Goal: Information Seeking & Learning: Learn about a topic

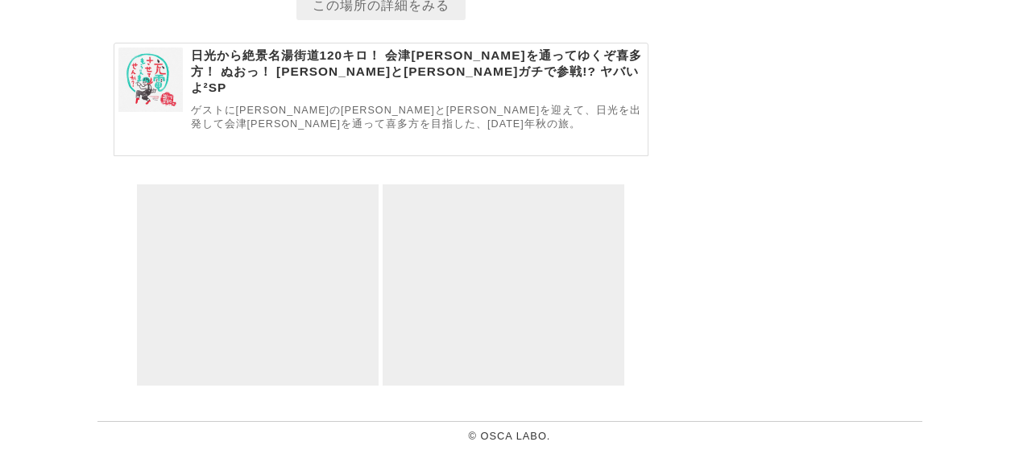
scroll to position [7128, 0]
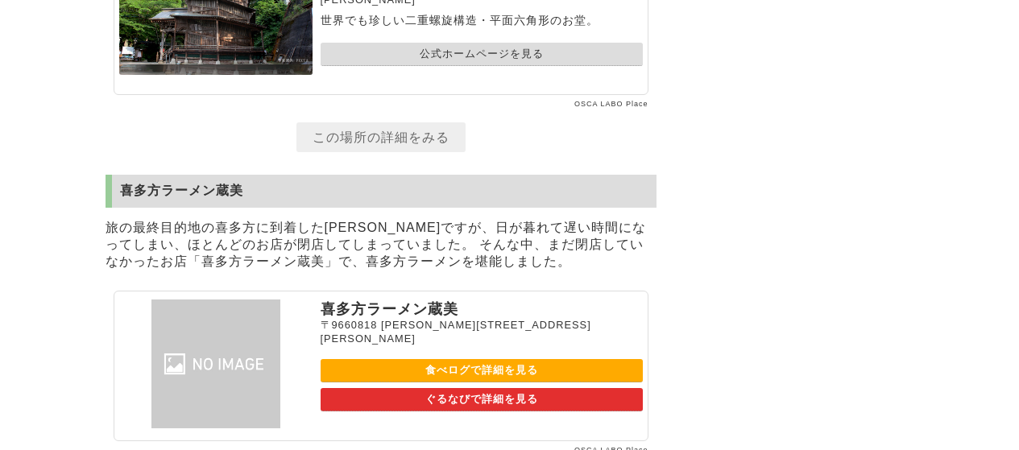
scroll to position [6806, 0]
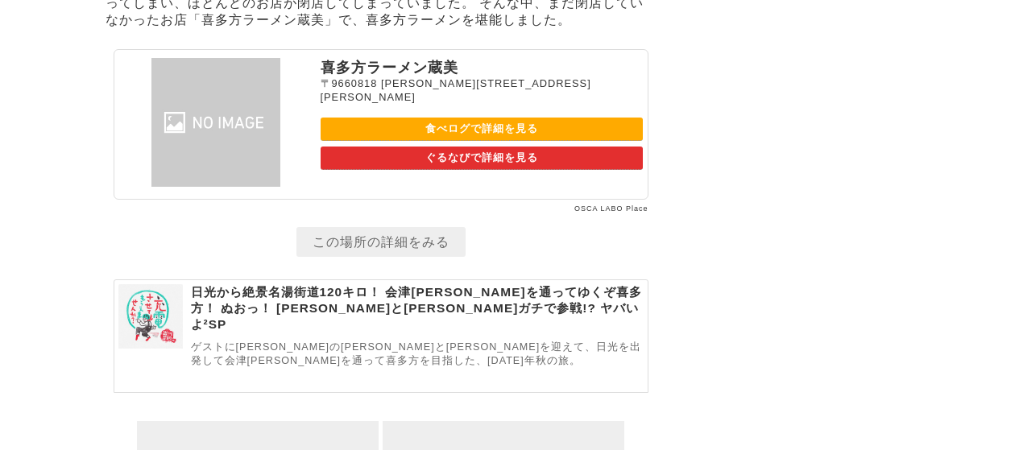
click at [350, 141] on link "食べログで詳細を見る" at bounding box center [482, 129] width 322 height 23
drag, startPoint x: 959, startPoint y: 0, endPoint x: 685, endPoint y: 91, distance: 288.6
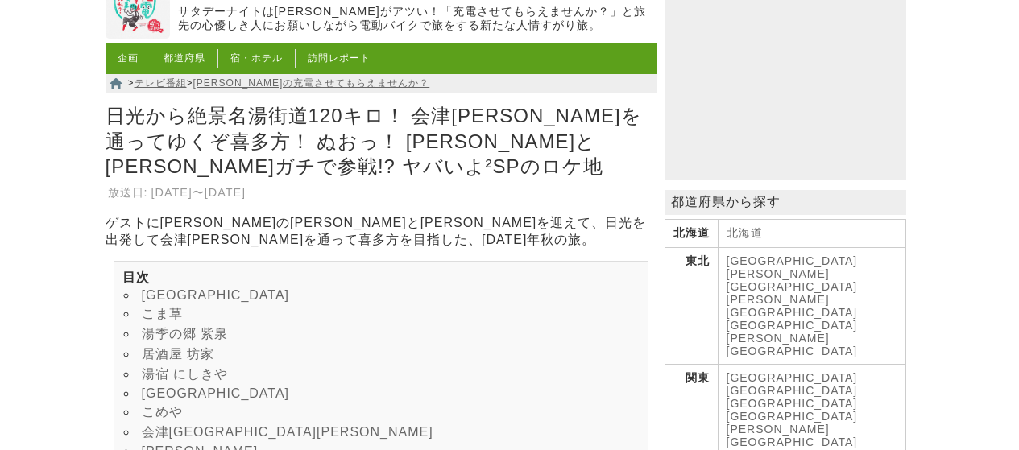
scroll to position [202, 0]
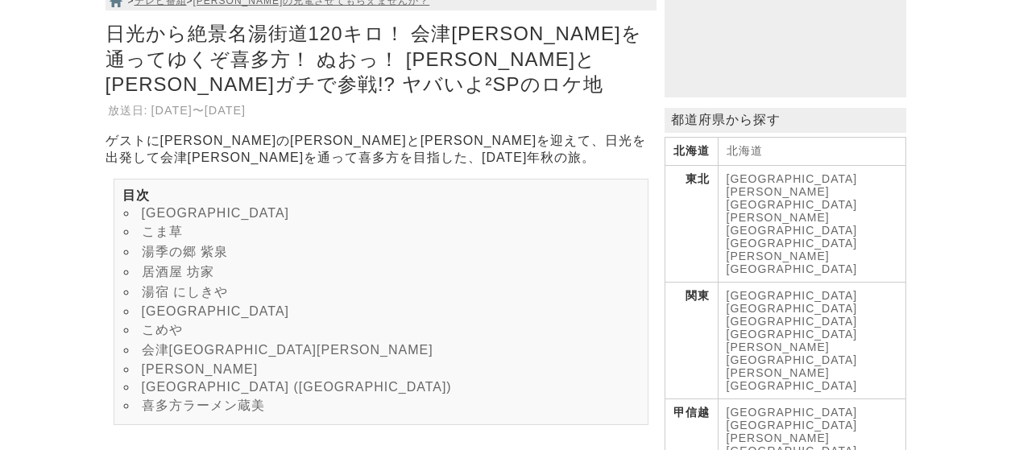
click at [774, 250] on link "[PERSON_NAME][GEOGRAPHIC_DATA]" at bounding box center [791, 263] width 131 height 26
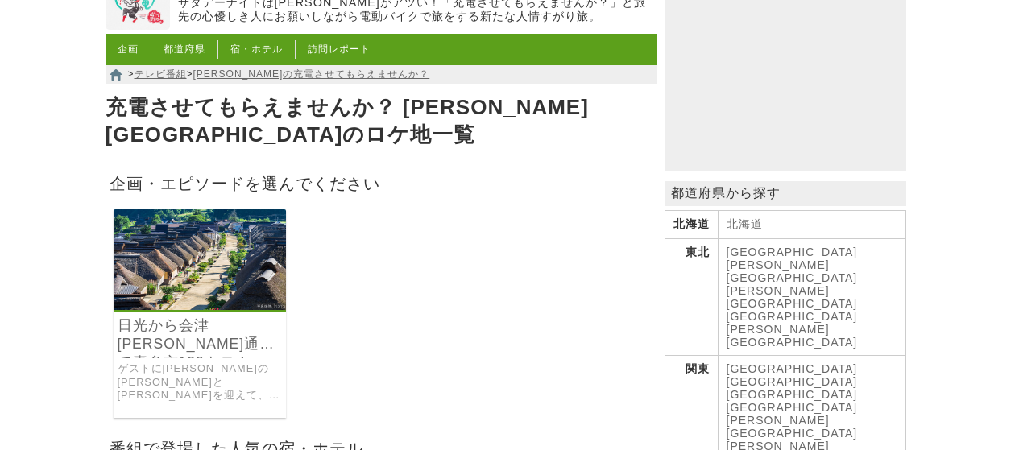
scroll to position [161, 0]
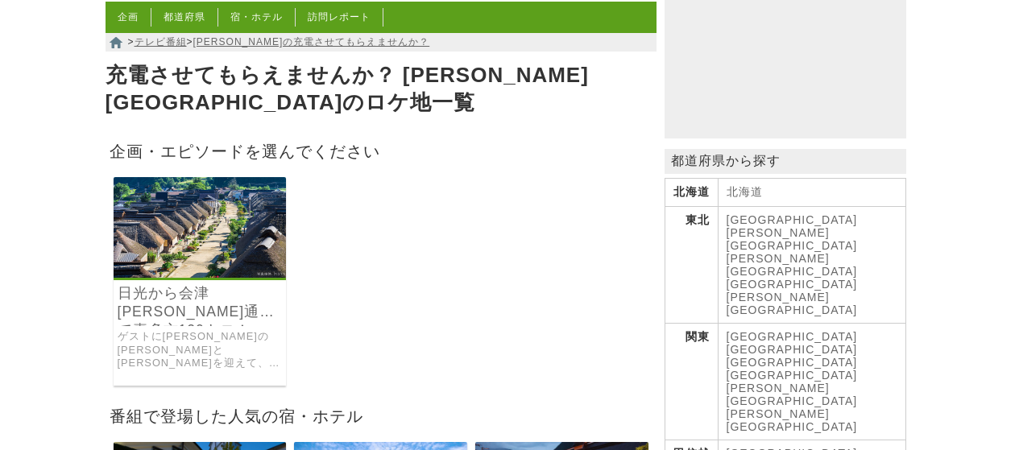
click at [189, 238] on img at bounding box center [200, 227] width 173 height 101
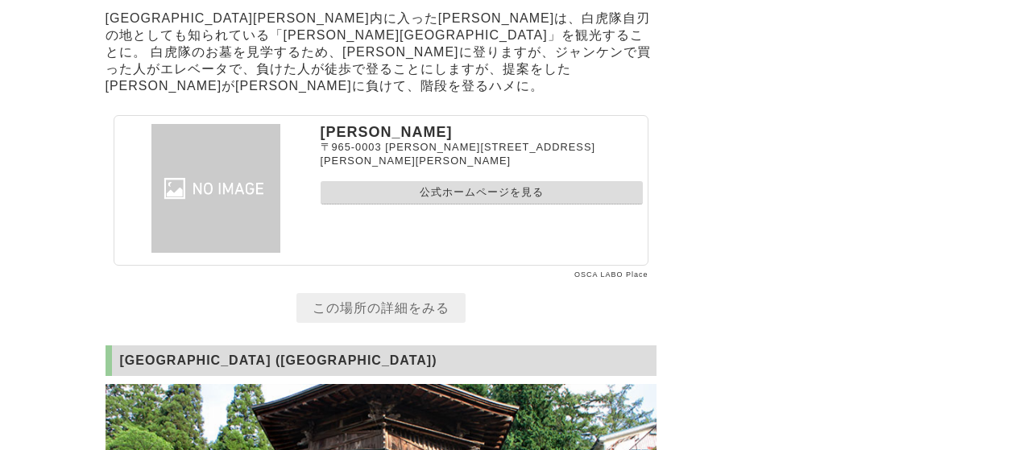
scroll to position [5638, 0]
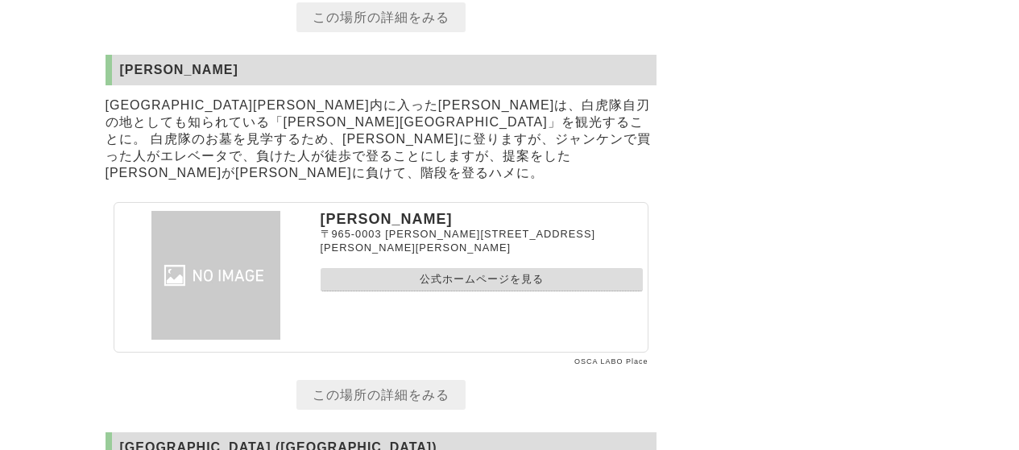
click at [434, 292] on link "公式ホームページを見る" at bounding box center [482, 279] width 322 height 23
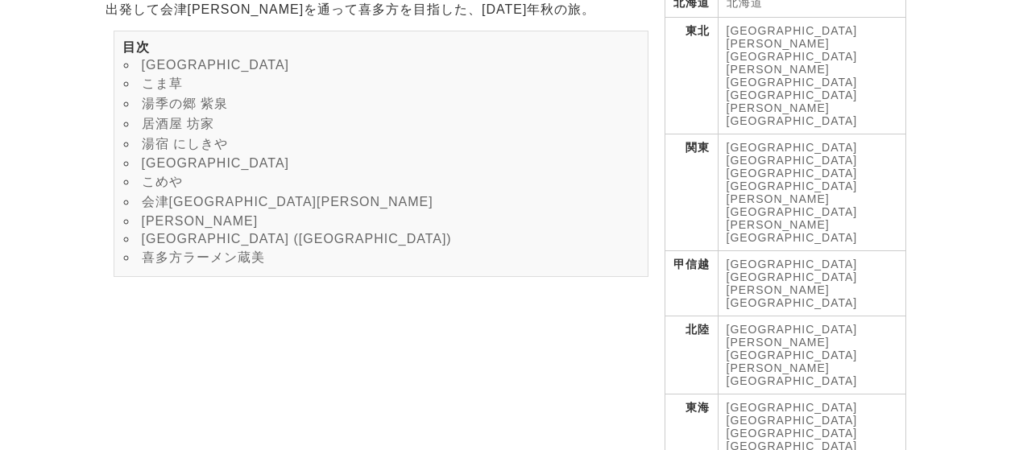
scroll to position [322, 0]
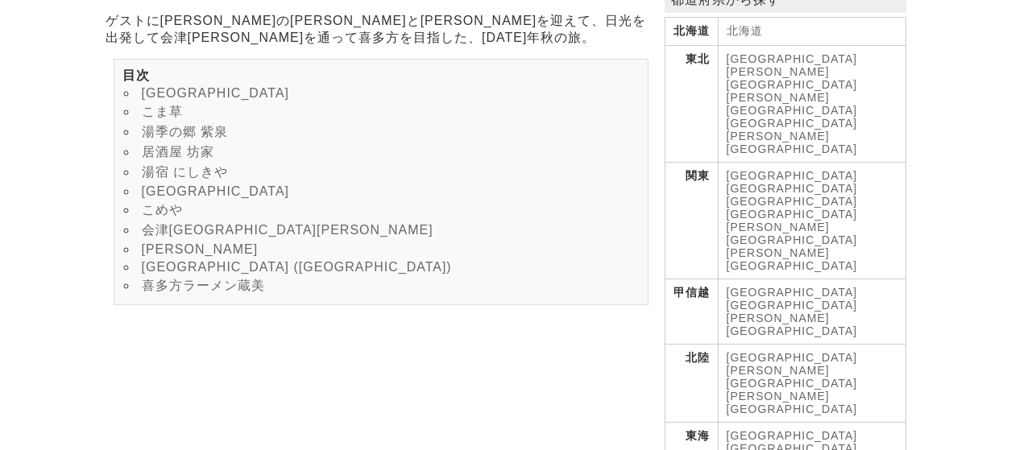
click at [164, 217] on link "こめや" at bounding box center [162, 210] width 41 height 14
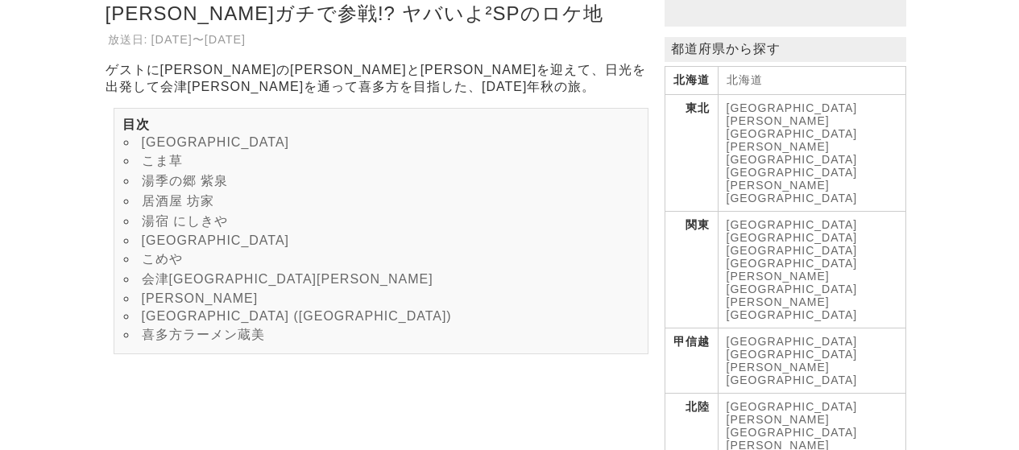
scroll to position [352, 0]
